Goal: Task Accomplishment & Management: Use online tool/utility

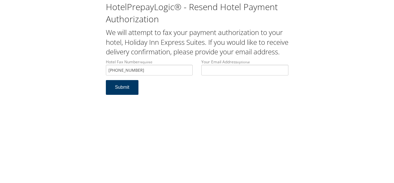
click at [123, 95] on button "Submit" at bounding box center [122, 87] width 33 height 15
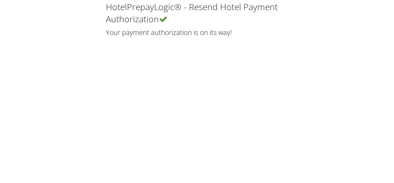
click at [153, 65] on div "HotelPrepayLogic® - Resend Hotel Payment Authorization Your payment authorizati…" at bounding box center [197, 91] width 394 height 183
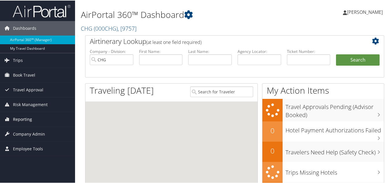
click at [27, 118] on span "Reporting" at bounding box center [22, 118] width 19 height 14
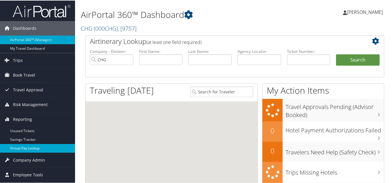
click at [24, 146] on link "Virtual Pay Lookup" at bounding box center [37, 147] width 75 height 9
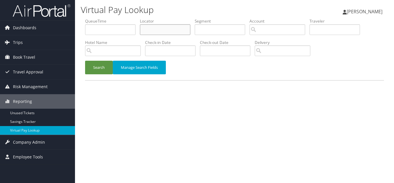
click at [157, 30] on input "text" at bounding box center [165, 29] width 50 height 11
paste input "YVQSCI"
type input "YVQSCI"
click at [85, 61] on button "Search" at bounding box center [99, 68] width 28 height 14
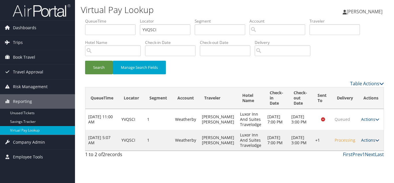
click at [375, 139] on icon at bounding box center [377, 140] width 4 height 4
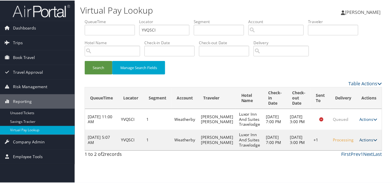
scroll to position [0, 0]
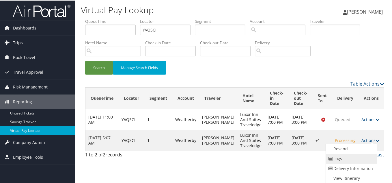
click at [345, 156] on link "Logs" at bounding box center [350, 158] width 49 height 10
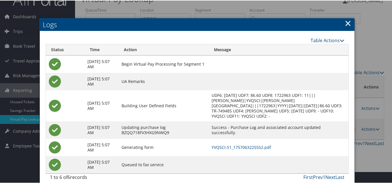
scroll to position [18, 0]
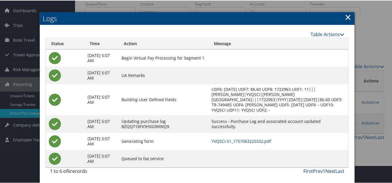
click at [347, 18] on link "×" at bounding box center [347, 17] width 7 height 12
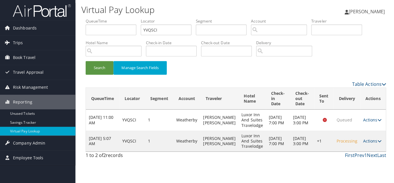
scroll to position [0, 0]
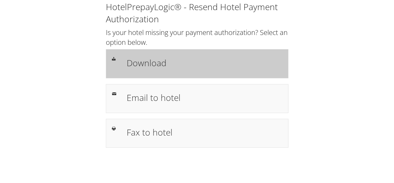
click at [162, 64] on h1 "Download" at bounding box center [204, 62] width 155 height 13
drag, startPoint x: 147, startPoint y: 62, endPoint x: 183, endPoint y: 68, distance: 37.2
click at [147, 62] on h1 "Download" at bounding box center [204, 62] width 155 height 13
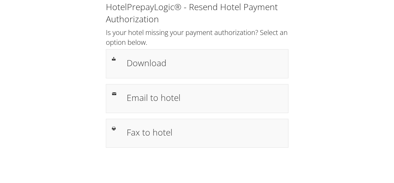
click at [373, 32] on div "HotelPrepayLogic® - Resend Hotel Payment Authorization Is your hotel missing yo…" at bounding box center [197, 76] width 382 height 153
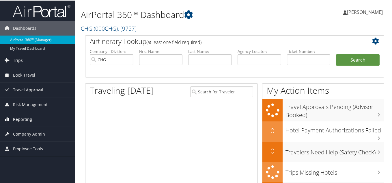
click at [21, 117] on span "Reporting" at bounding box center [22, 118] width 19 height 14
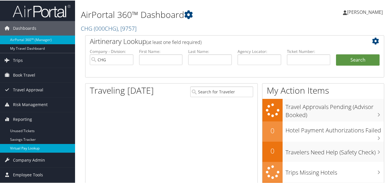
click at [22, 147] on link "Virtual Pay Lookup" at bounding box center [37, 147] width 75 height 9
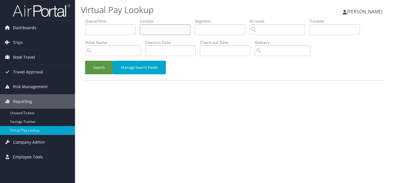
click at [163, 30] on input "text" at bounding box center [165, 29] width 50 height 11
paste input "IDNMFI"
type input "IDNMFI"
click at [85, 61] on button "Search" at bounding box center [99, 68] width 28 height 14
